Goal: Communication & Community: Answer question/provide support

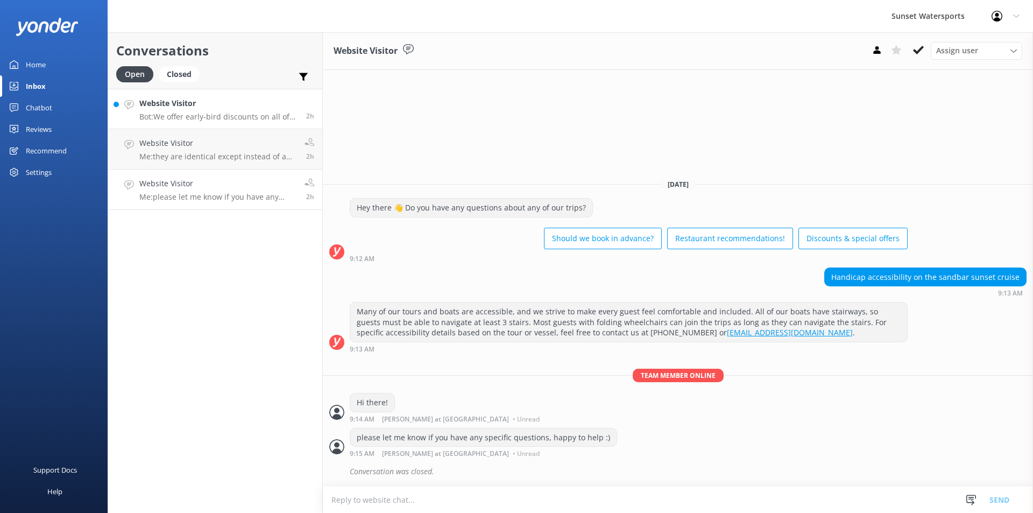
click at [236, 120] on p "Bot: We offer early-bird discounts on all of our morning trips. When you book d…" at bounding box center [218, 117] width 159 height 10
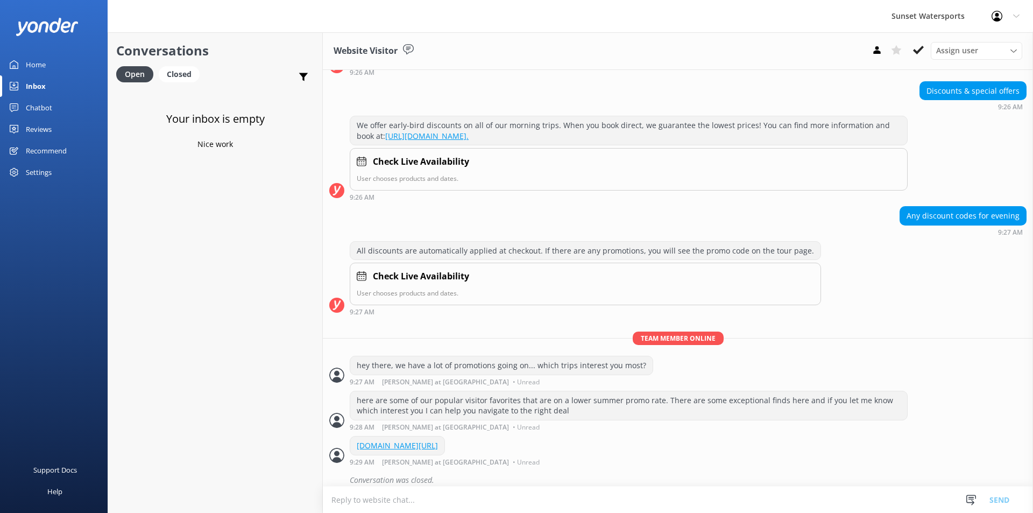
scroll to position [94, 0]
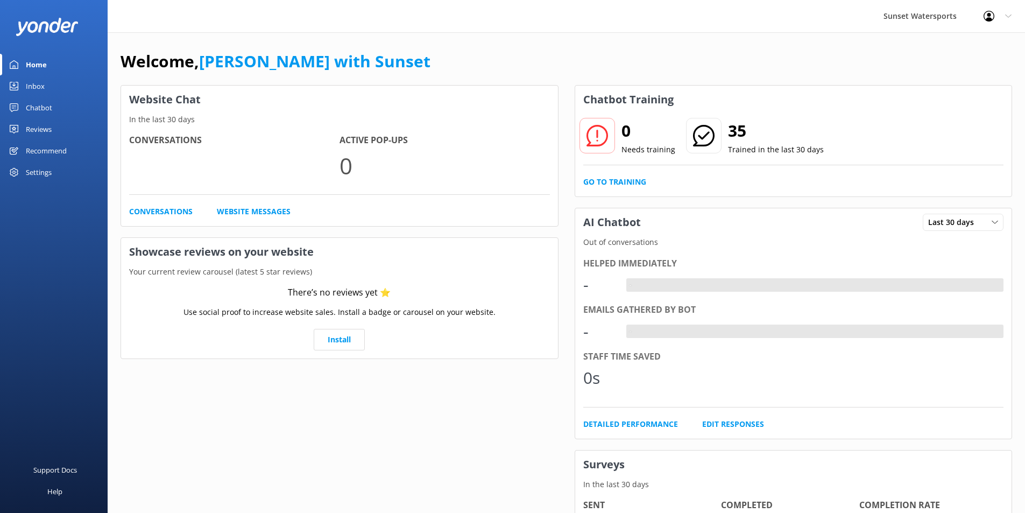
click at [31, 85] on div "Inbox" at bounding box center [35, 86] width 19 height 22
